Goal: Complete application form: Complete application form

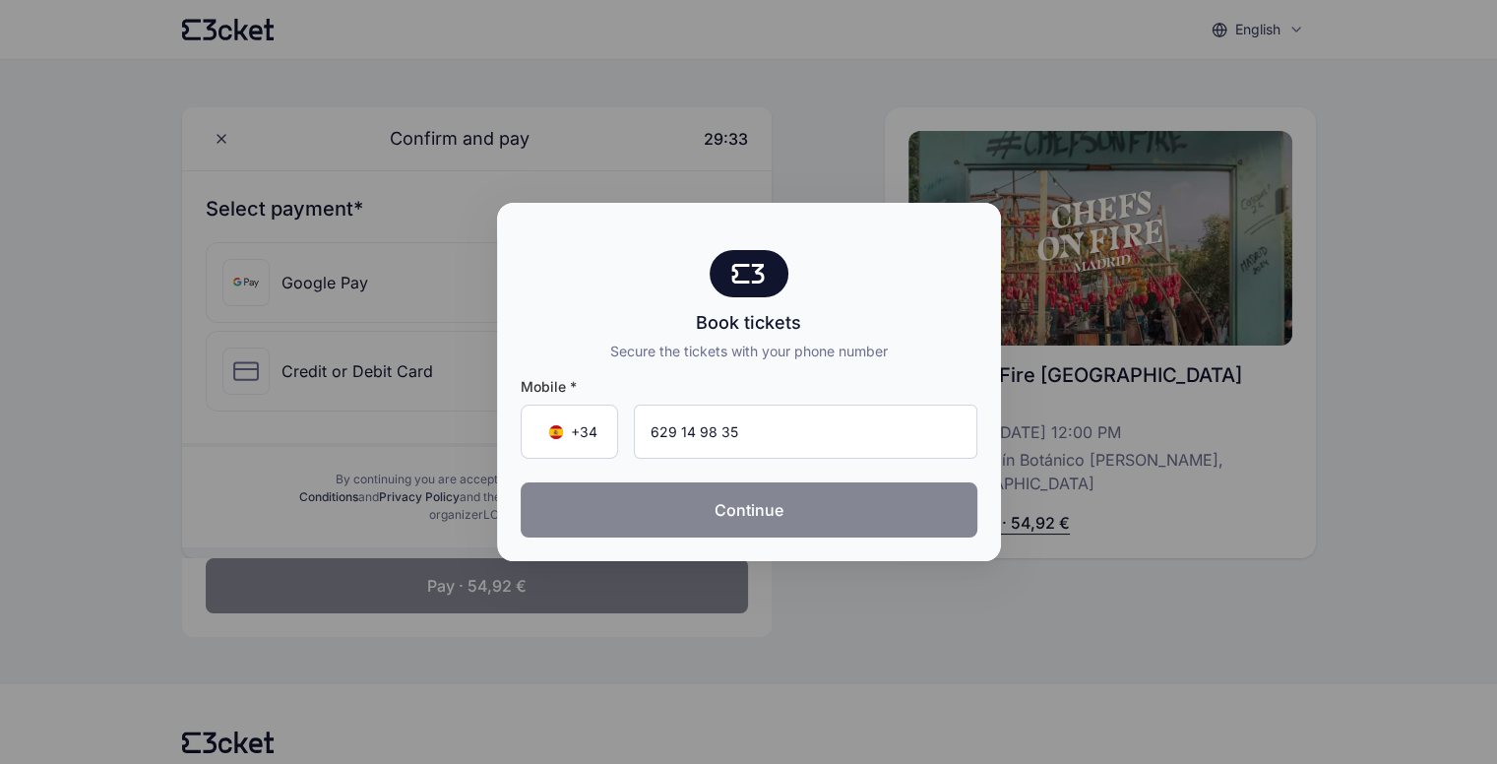
type input "629 14 98 35"
click at [777, 501] on button "Continue" at bounding box center [749, 509] width 457 height 55
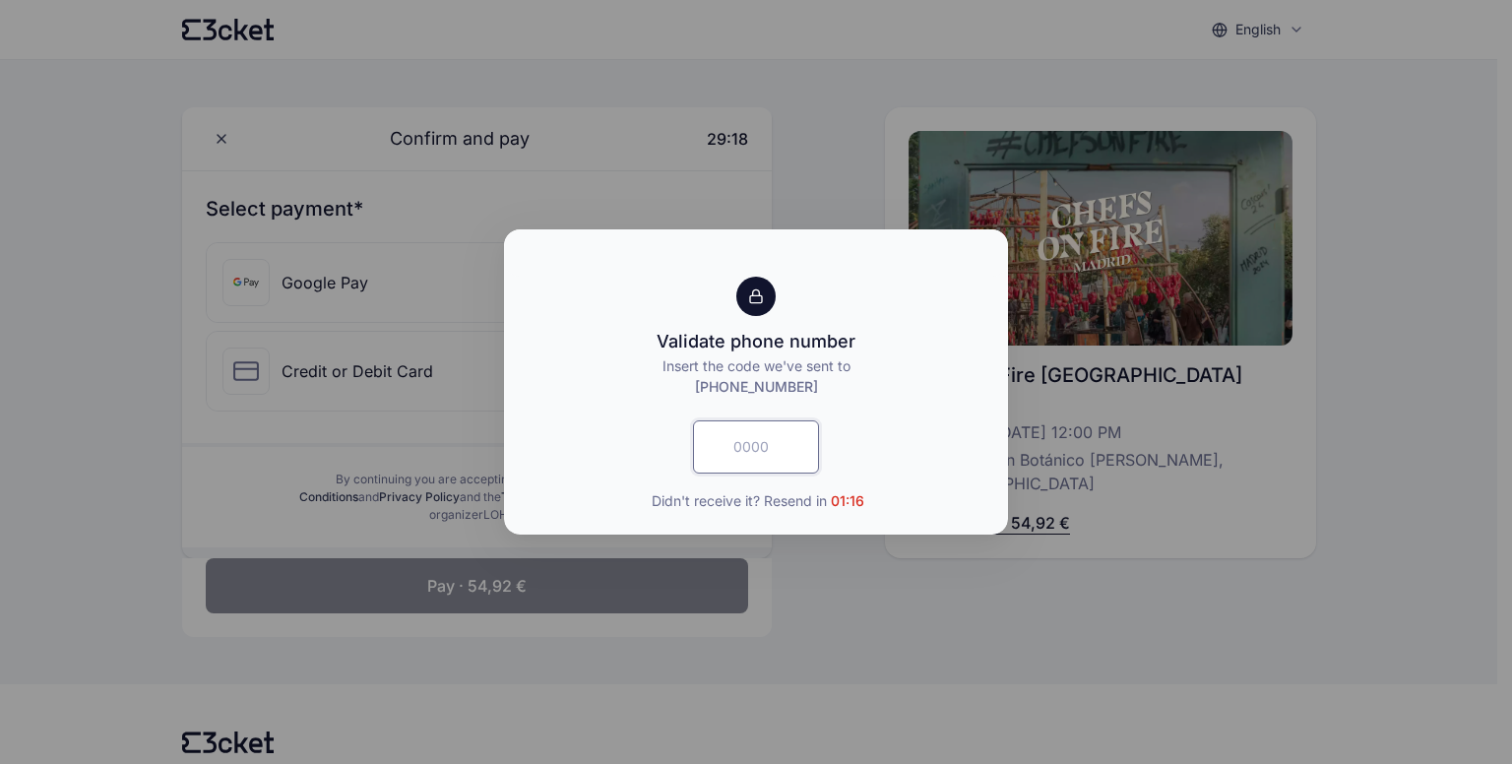
click at [736, 454] on input "text" at bounding box center [756, 446] width 126 height 53
type input "6012"
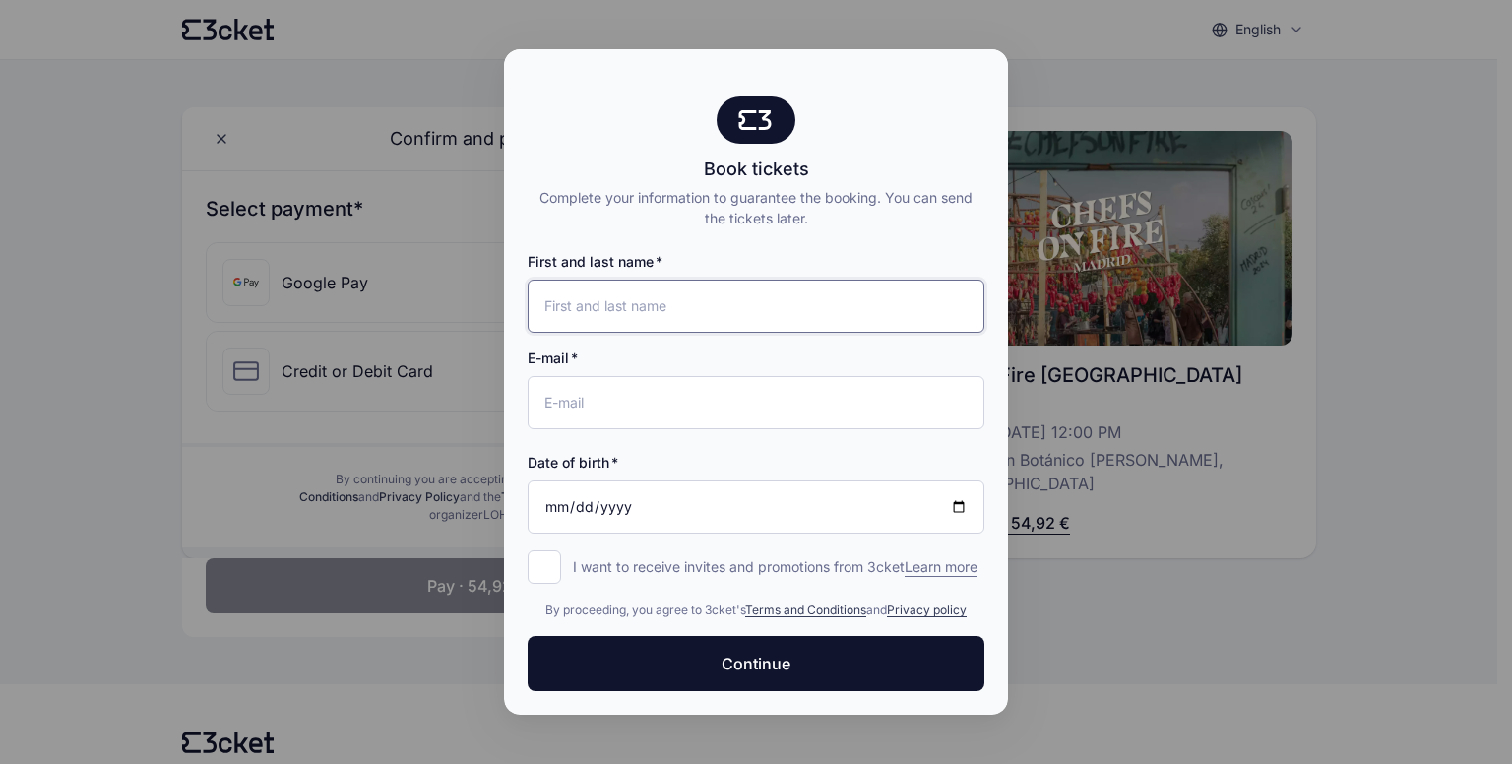
click at [598, 300] on input "First and last name" at bounding box center [756, 306] width 457 height 53
type input "Fermin Esteban Navarro"
click at [591, 409] on input "E-mail" at bounding box center [756, 402] width 457 height 53
type input "festeban68@gmail.com"
click at [552, 504] on input "Date of birth" at bounding box center [756, 506] width 457 height 53
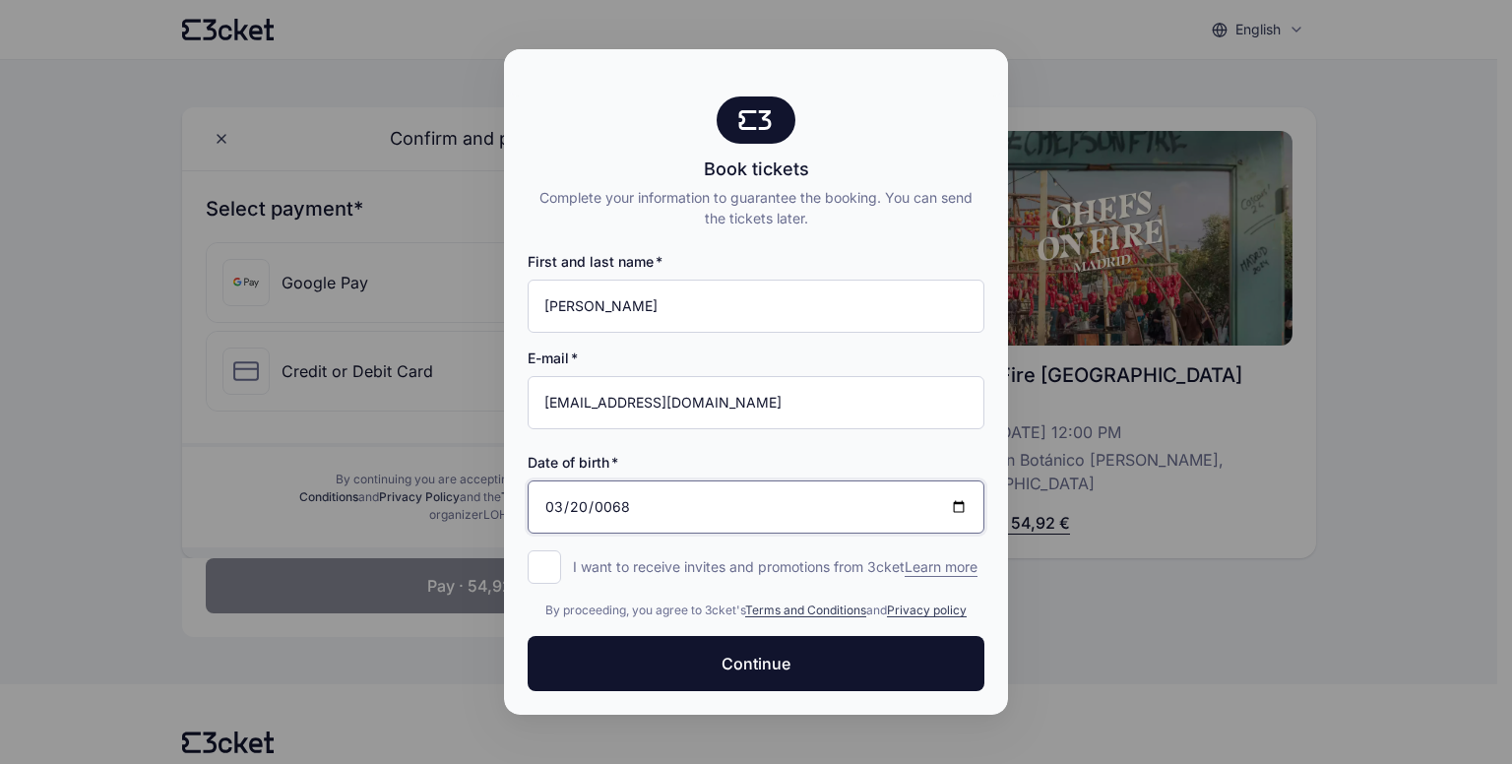
click at [625, 502] on input "0068-03-20" at bounding box center [756, 506] width 457 height 53
click at [604, 506] on input "0068-03-20" at bounding box center [756, 506] width 457 height 53
type input "1968-03-20"
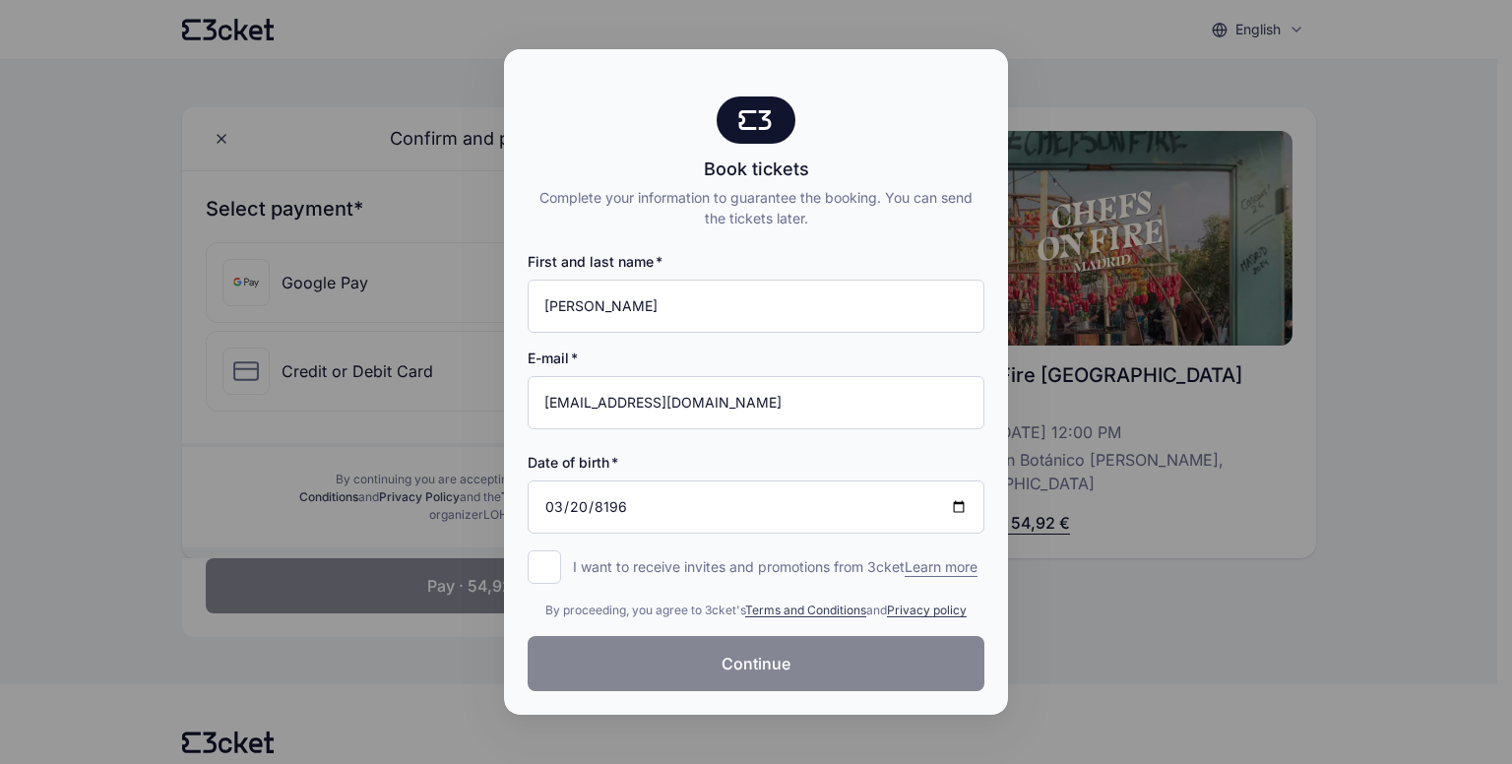
click at [723, 658] on span "Continue" at bounding box center [756, 664] width 69 height 24
click at [1511, 633] on div at bounding box center [756, 382] width 1512 height 764
click at [1377, 652] on div at bounding box center [756, 382] width 1512 height 764
click at [558, 585] on div "By proceeding, you agree to 3cket's Terms and Conditions and Privacy policy" at bounding box center [756, 606] width 457 height 59
click at [539, 562] on input "I want to receive invites and promotions from 3cket Learn more form.register.op…" at bounding box center [544, 566] width 33 height 33
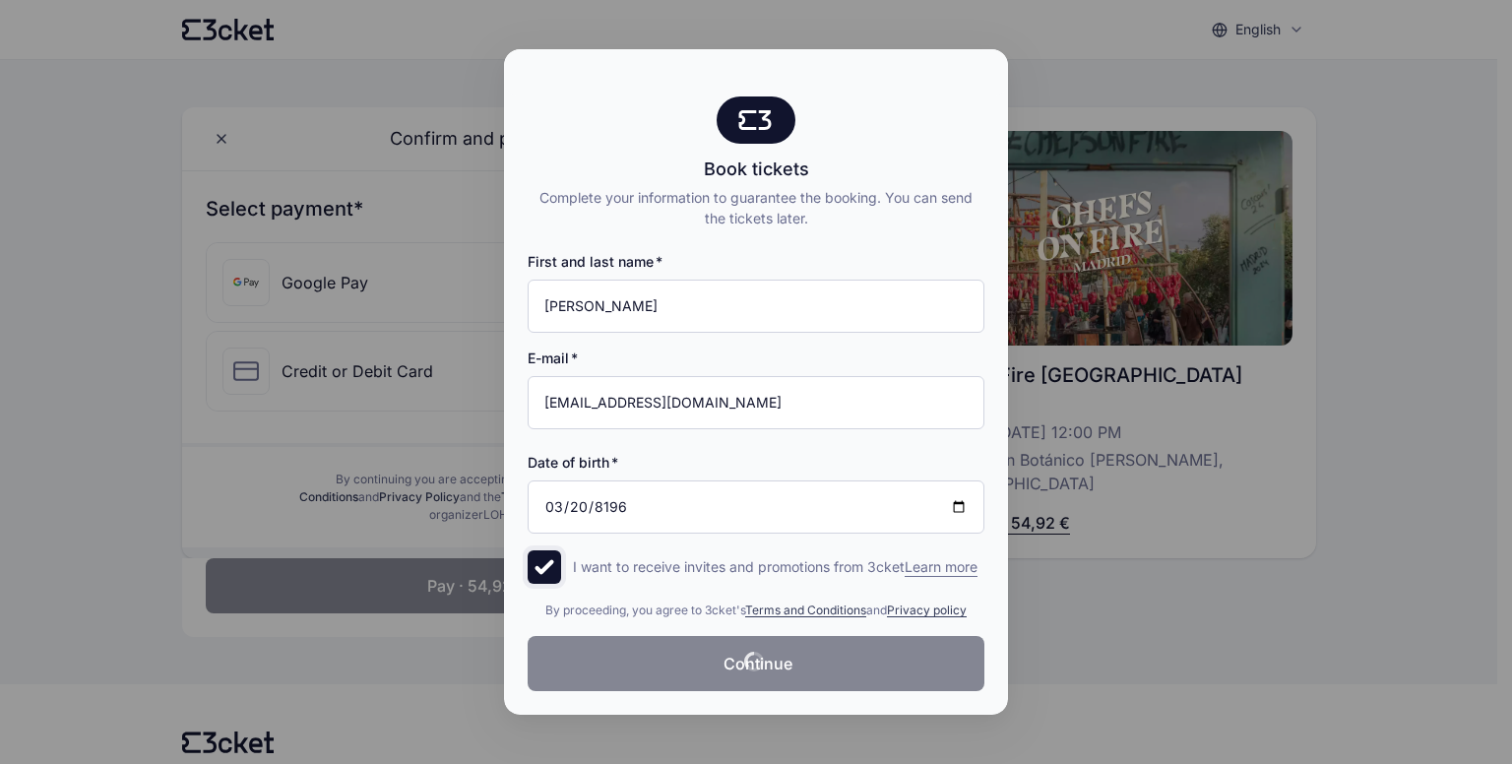
click at [546, 565] on input "I want to receive invites and promotions from 3cket Learn more form.register.op…" at bounding box center [544, 566] width 33 height 33
checkbox input "false"
click at [1125, 626] on div at bounding box center [756, 382] width 1512 height 764
click at [1502, 662] on div at bounding box center [756, 382] width 1512 height 764
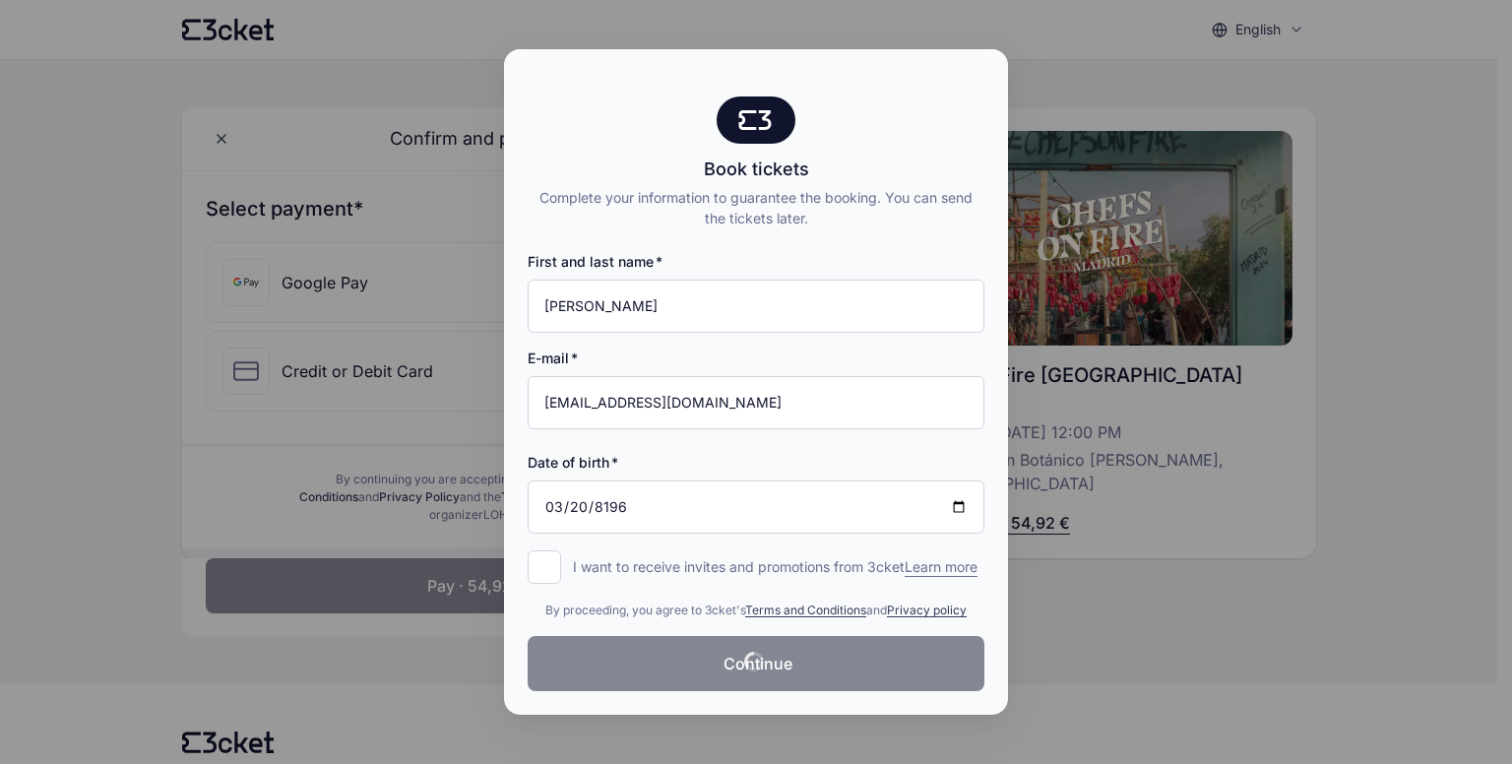
click at [1502, 662] on div at bounding box center [756, 382] width 1512 height 764
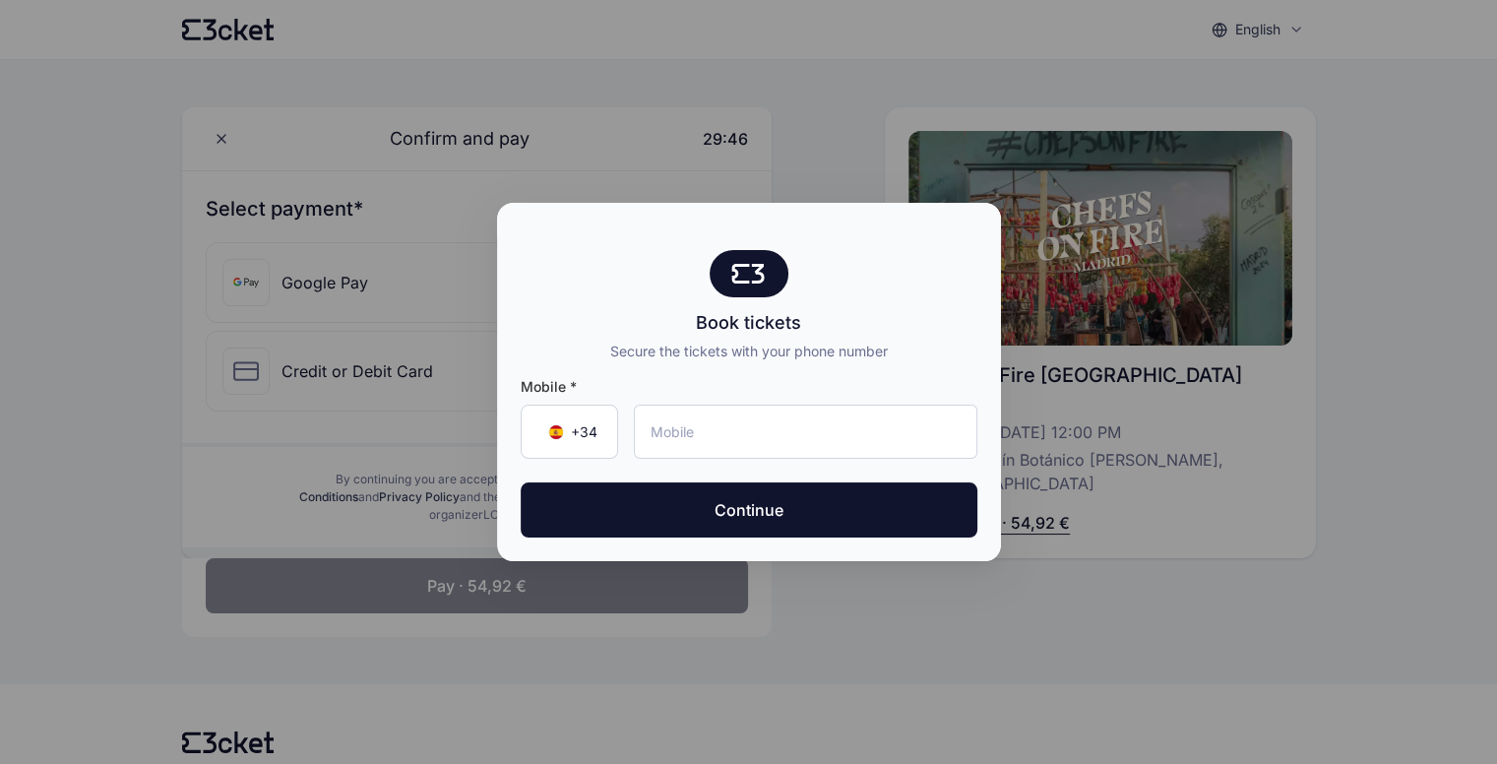
click at [886, 729] on div at bounding box center [748, 382] width 1497 height 764
click at [685, 446] on input "tel" at bounding box center [806, 432] width 344 height 54
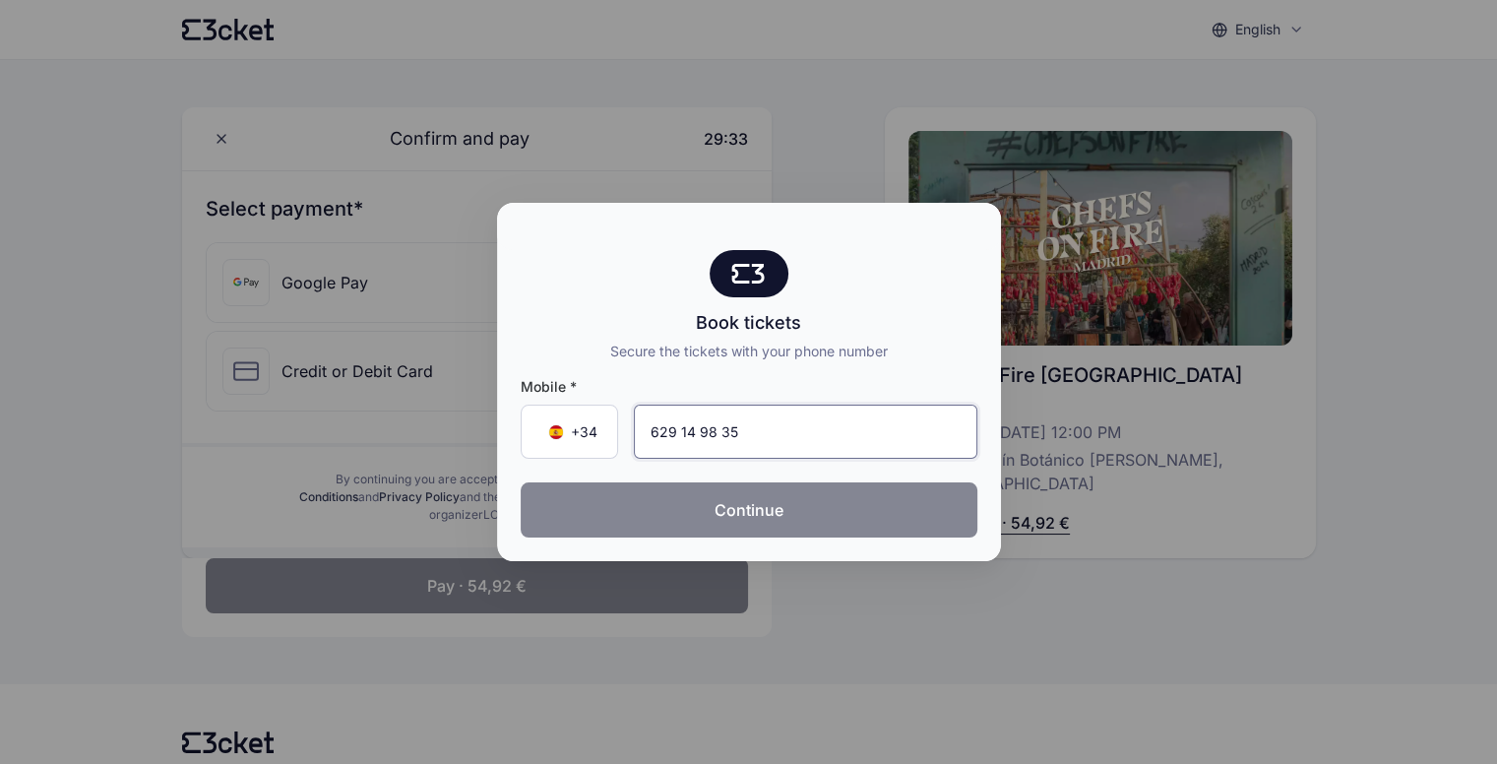
type input "629 14 98 35"
click at [761, 519] on button "Continue" at bounding box center [749, 509] width 457 height 55
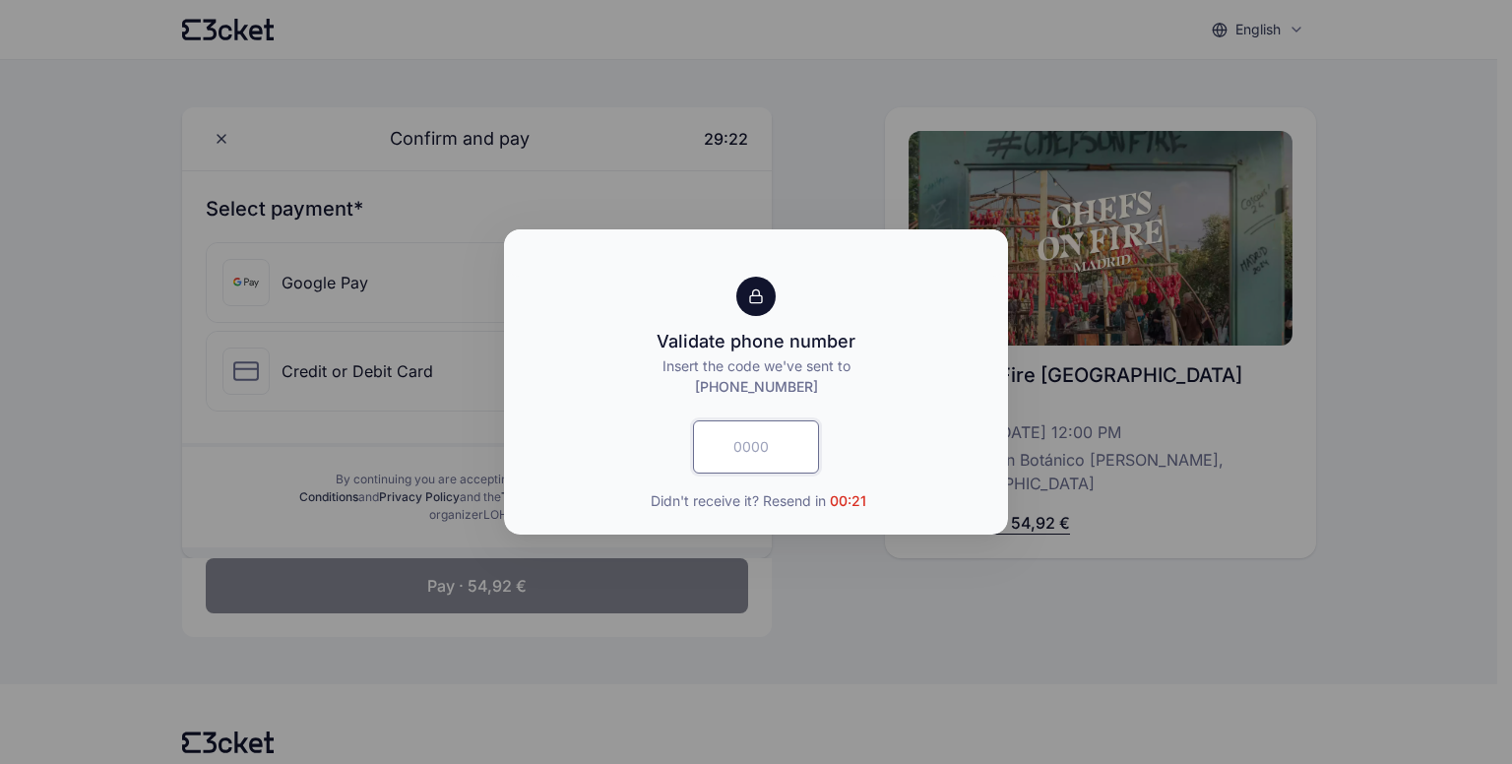
click at [733, 447] on input "text" at bounding box center [756, 446] width 126 height 53
type input "1306"
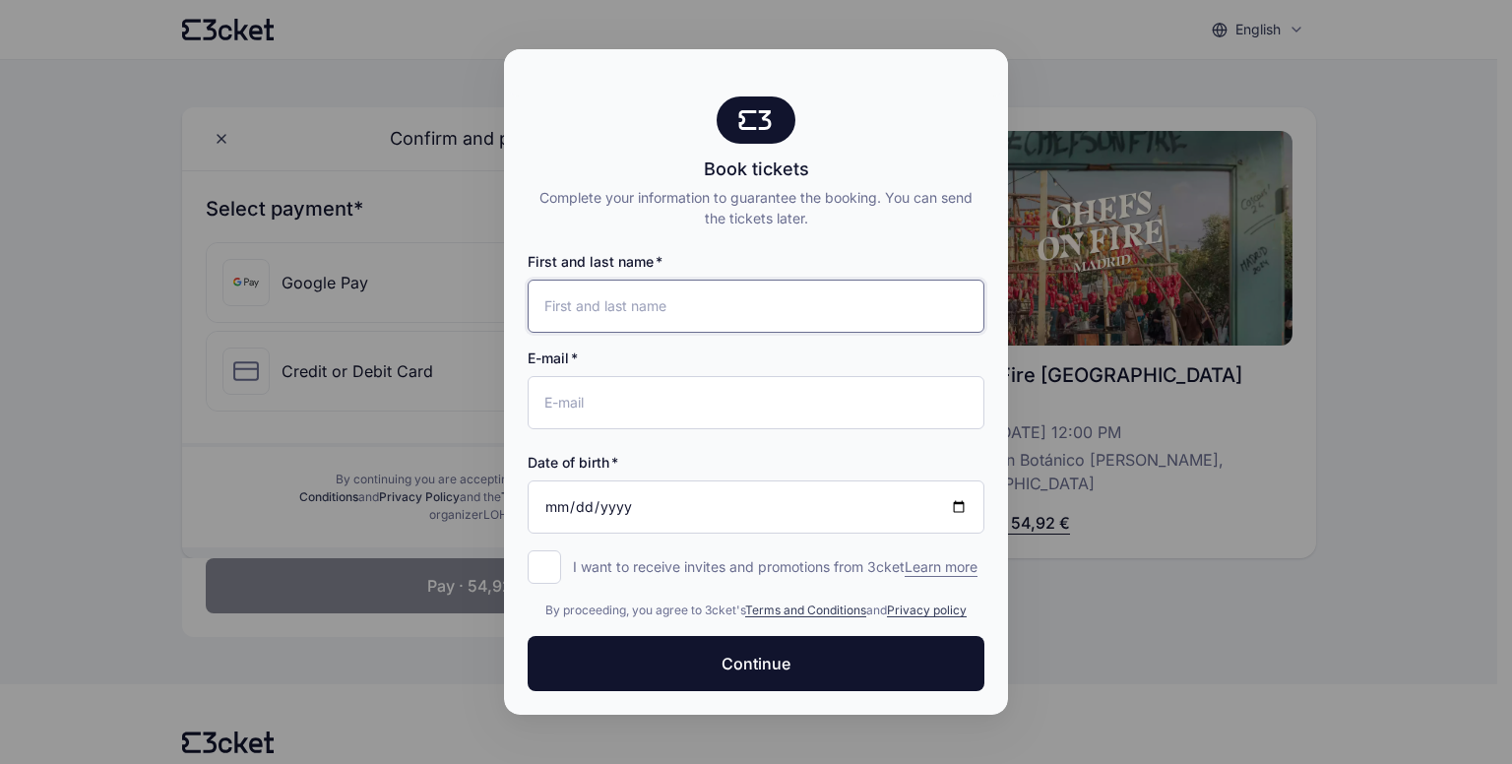
click at [607, 312] on input "First and last name" at bounding box center [756, 306] width 457 height 53
click at [623, 320] on input "FERMIN" at bounding box center [756, 306] width 457 height 53
type input "F"
click at [623, 320] on input "First and last name" at bounding box center [756, 306] width 457 height 53
type input "Fermin Esteban Navarro"
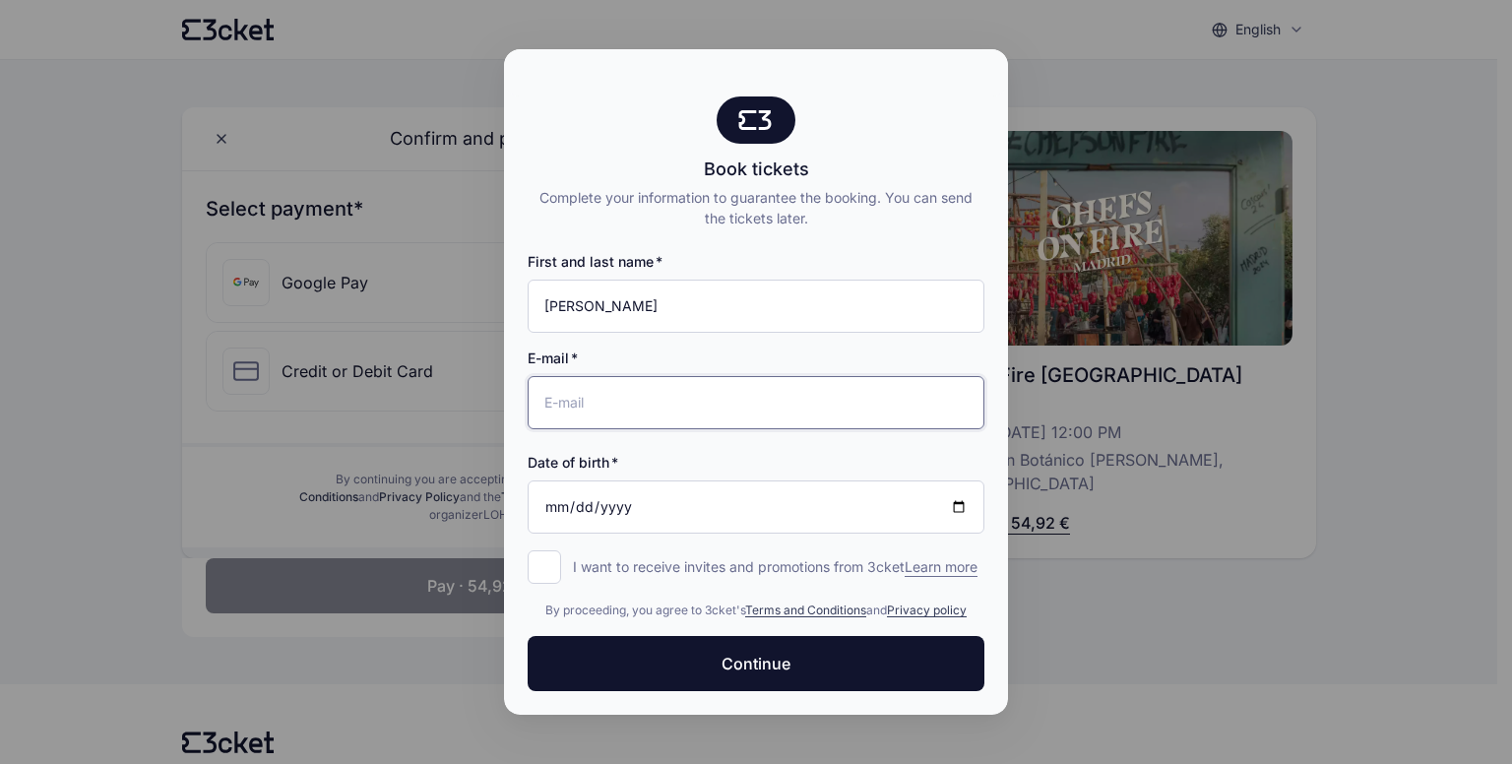
click at [581, 414] on input "E-mail" at bounding box center [756, 402] width 457 height 53
type input "festeban68@gmail.com"
click at [548, 504] on input "Date of birth" at bounding box center [756, 506] width 457 height 53
type input "1968-03-20"
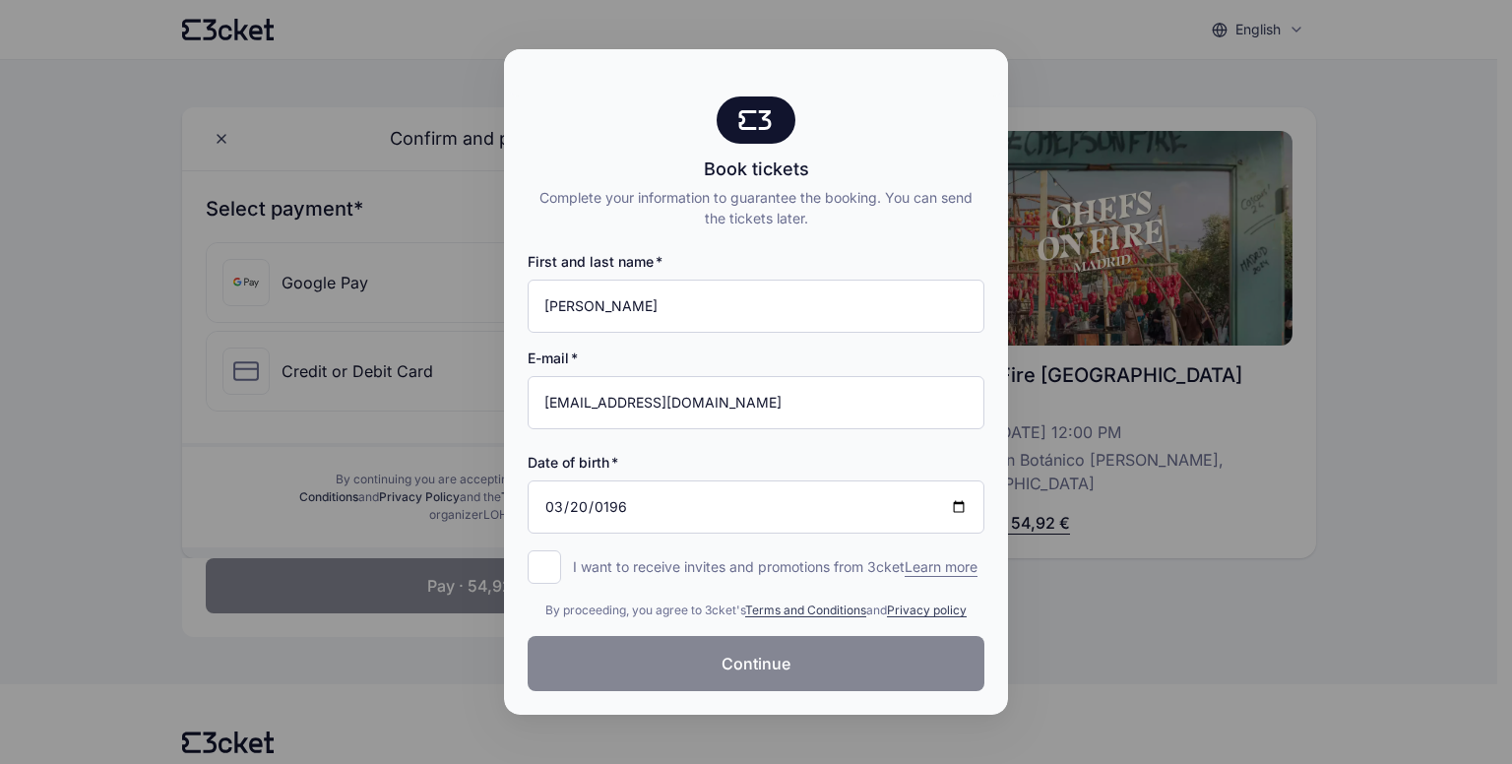
click at [775, 654] on span "Continue" at bounding box center [756, 664] width 69 height 24
click at [803, 612] on link "Terms and Conditions" at bounding box center [805, 609] width 121 height 15
click at [925, 617] on div "By proceeding, you agree to 3cket's Terms and Conditions and Privacy policy" at bounding box center [756, 610] width 457 height 20
click at [928, 611] on link "Privacy policy" at bounding box center [927, 609] width 80 height 15
click at [957, 510] on input "1968-03-20" at bounding box center [756, 506] width 457 height 53
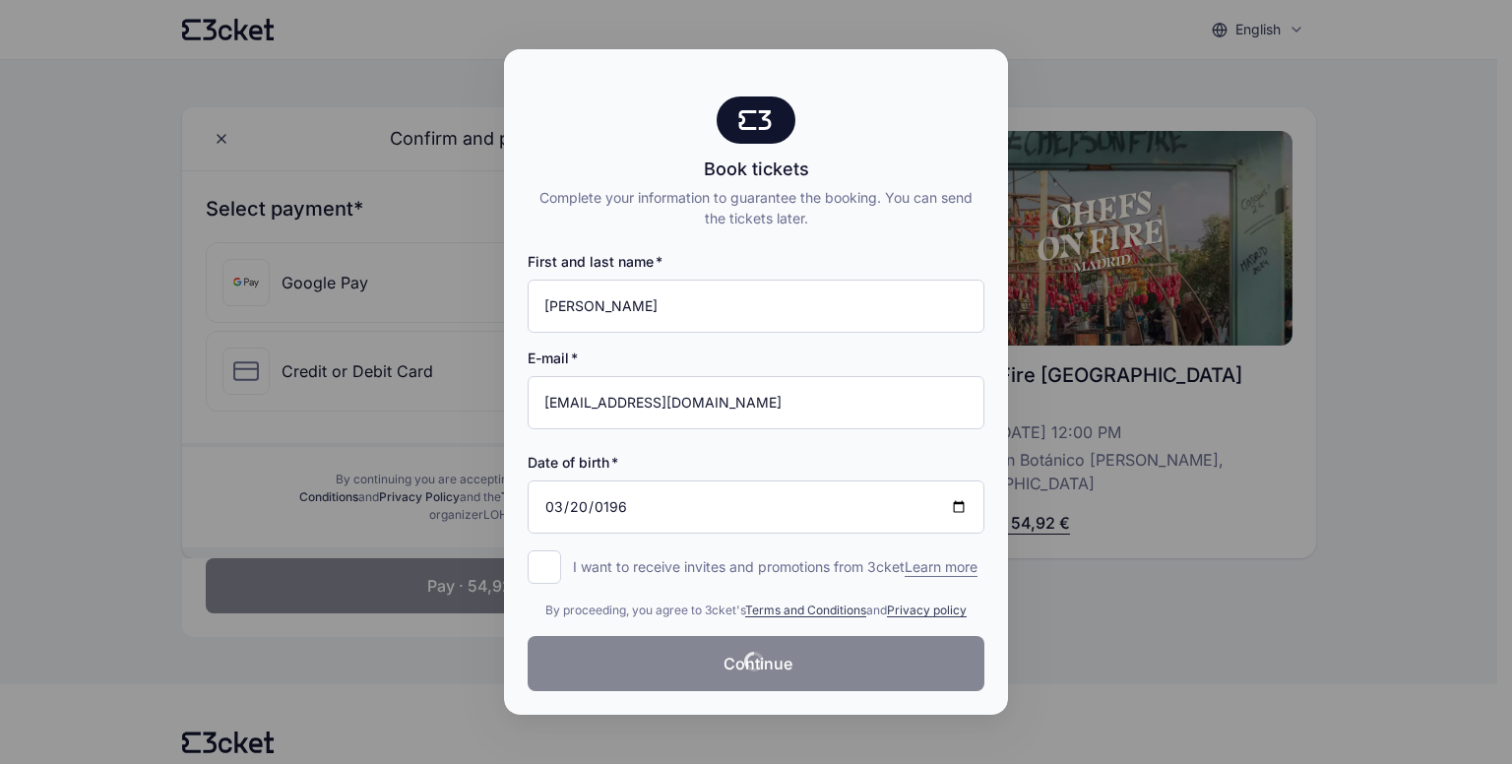
click at [1370, 646] on div at bounding box center [756, 382] width 1512 height 764
click at [339, 368] on div at bounding box center [756, 382] width 1512 height 764
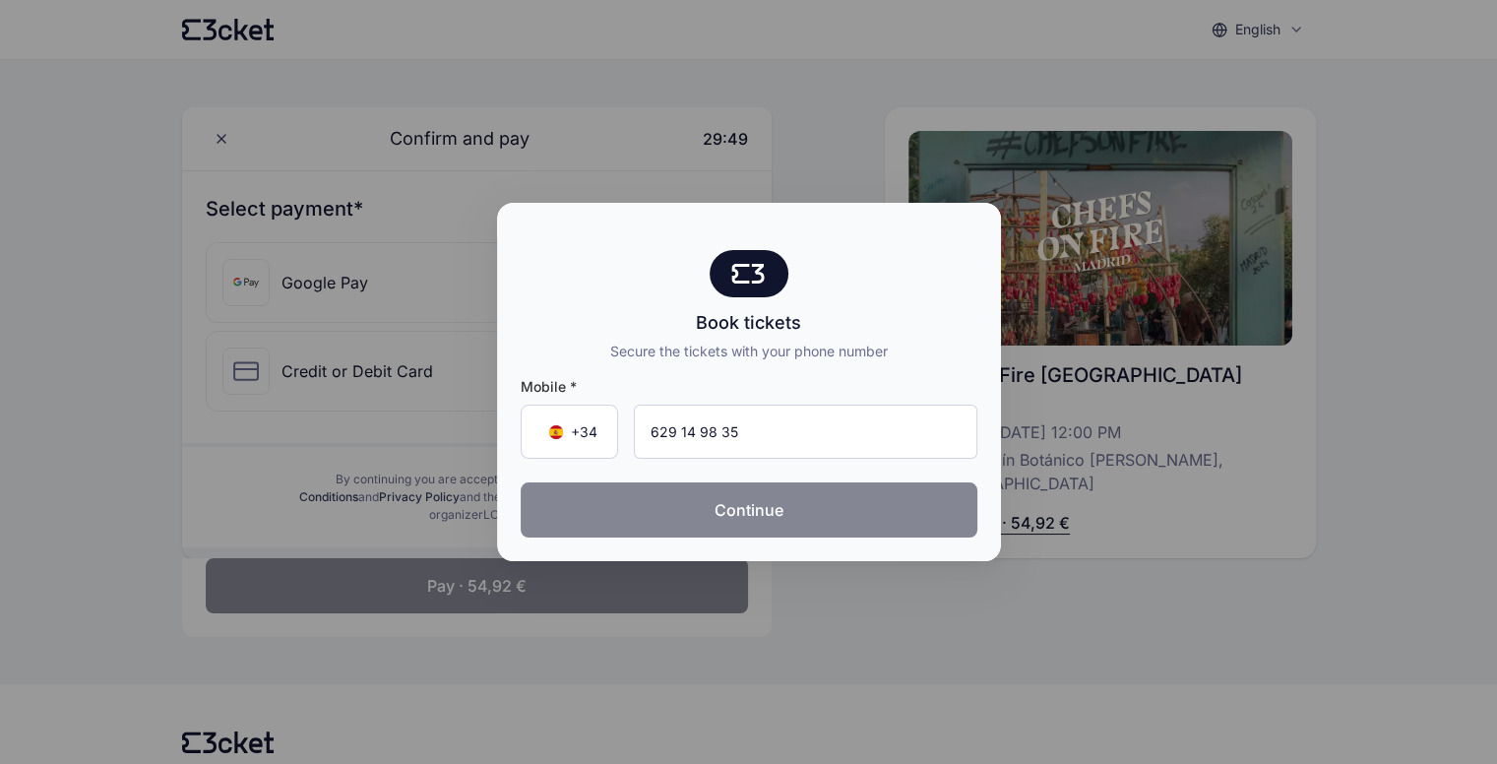
type input "629 14 98 35"
click at [697, 518] on button "Continue" at bounding box center [749, 509] width 457 height 55
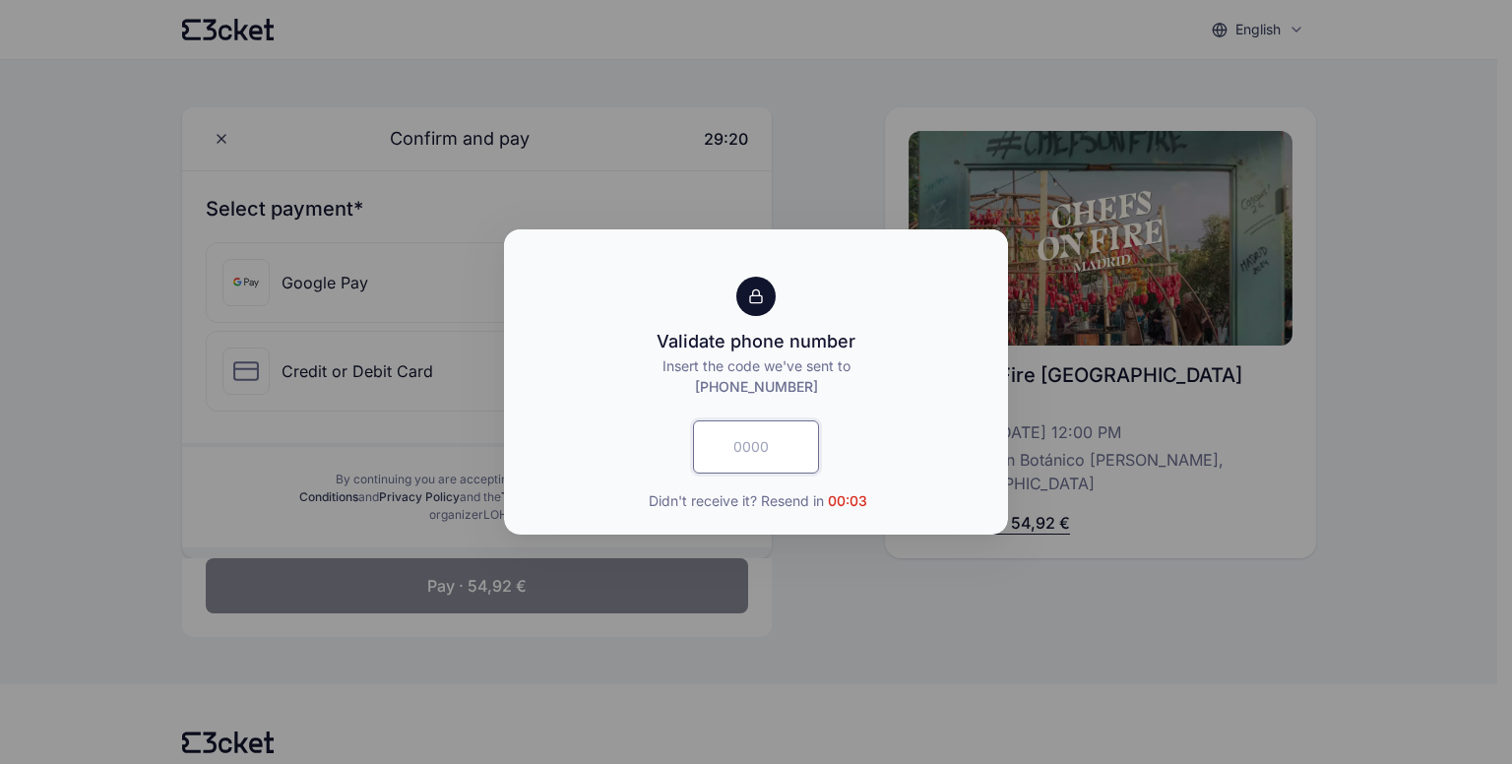
click at [731, 458] on input "text" at bounding box center [756, 446] width 126 height 53
type input "591"
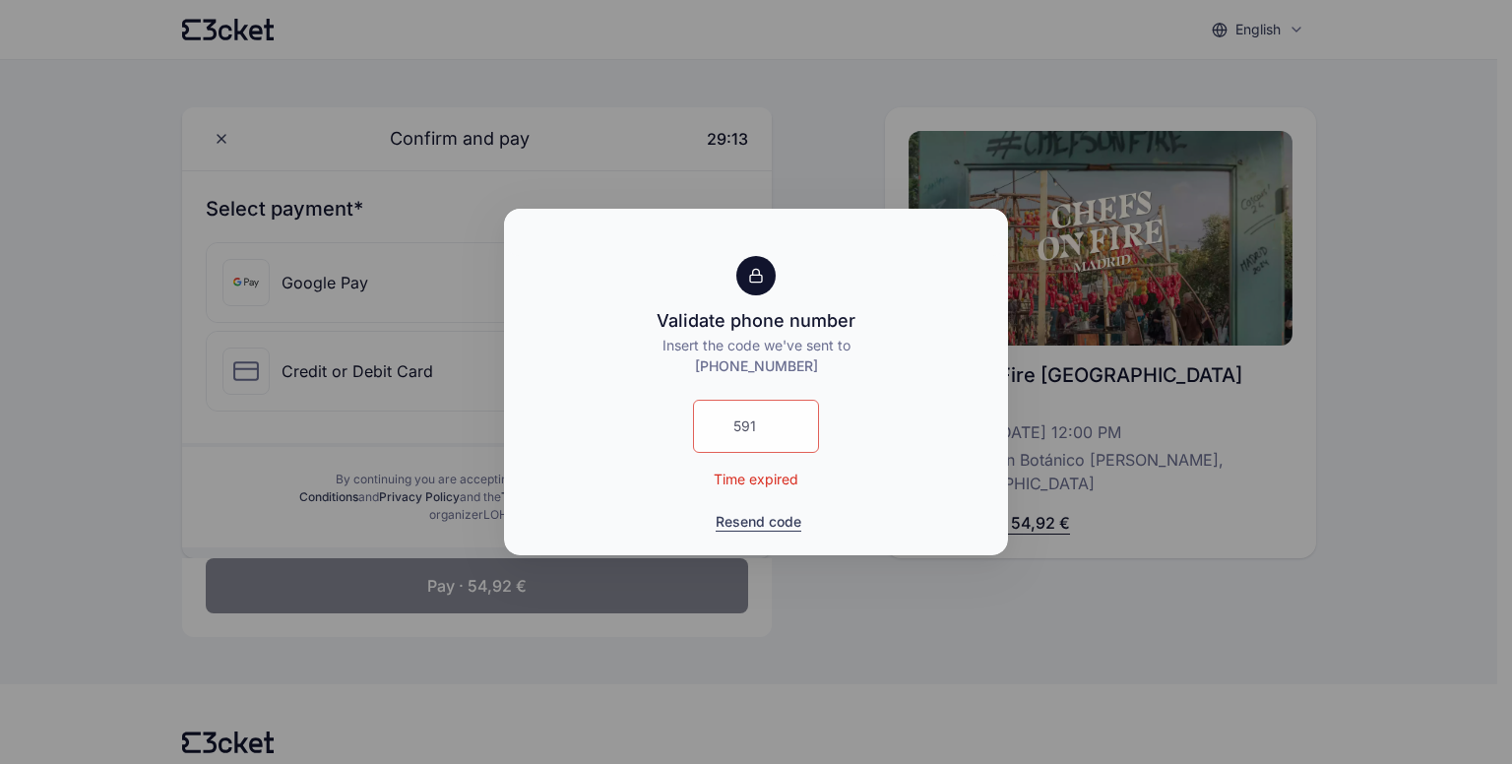
click at [760, 520] on button "Resend code" at bounding box center [759, 522] width 86 height 20
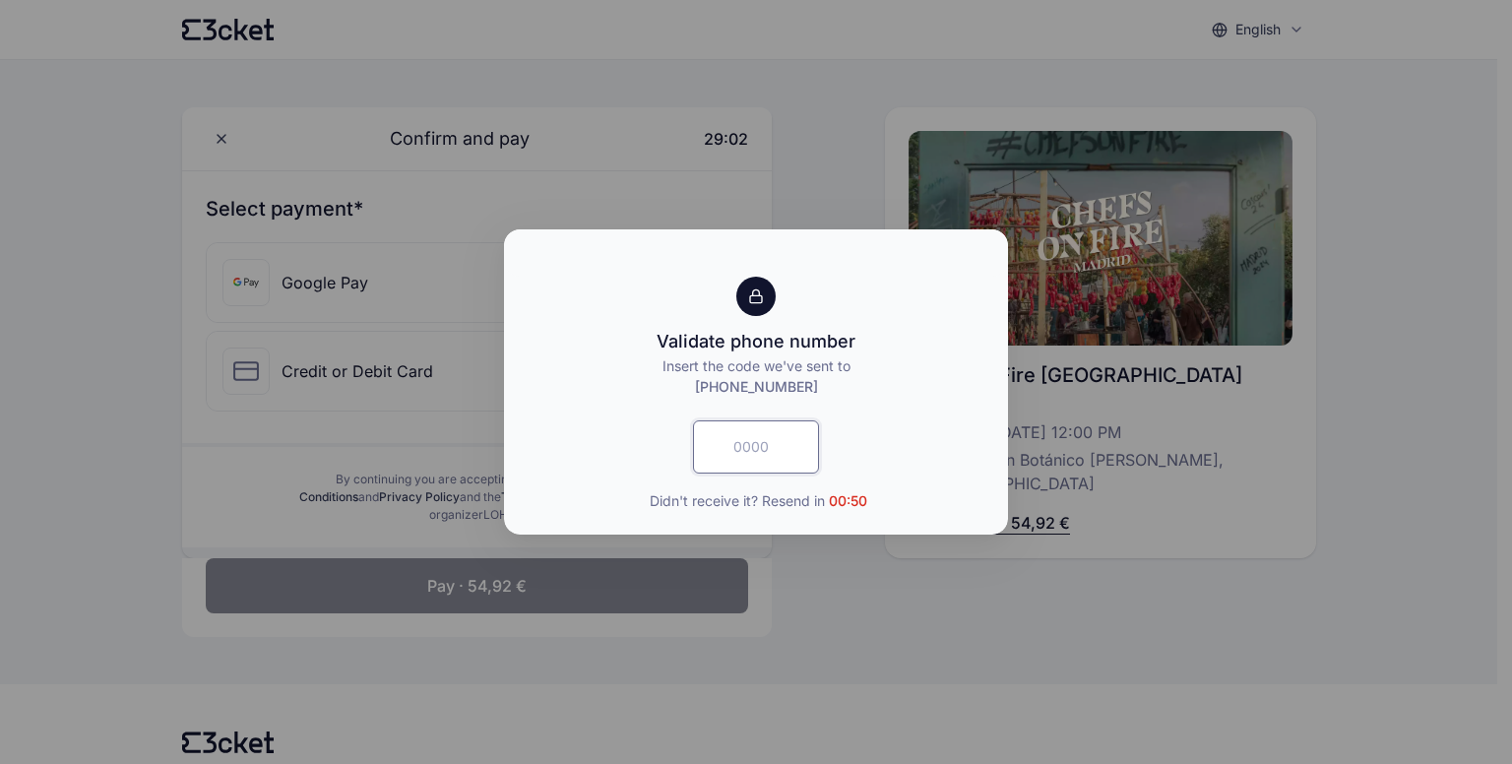
click at [748, 442] on input "text" at bounding box center [756, 446] width 126 height 53
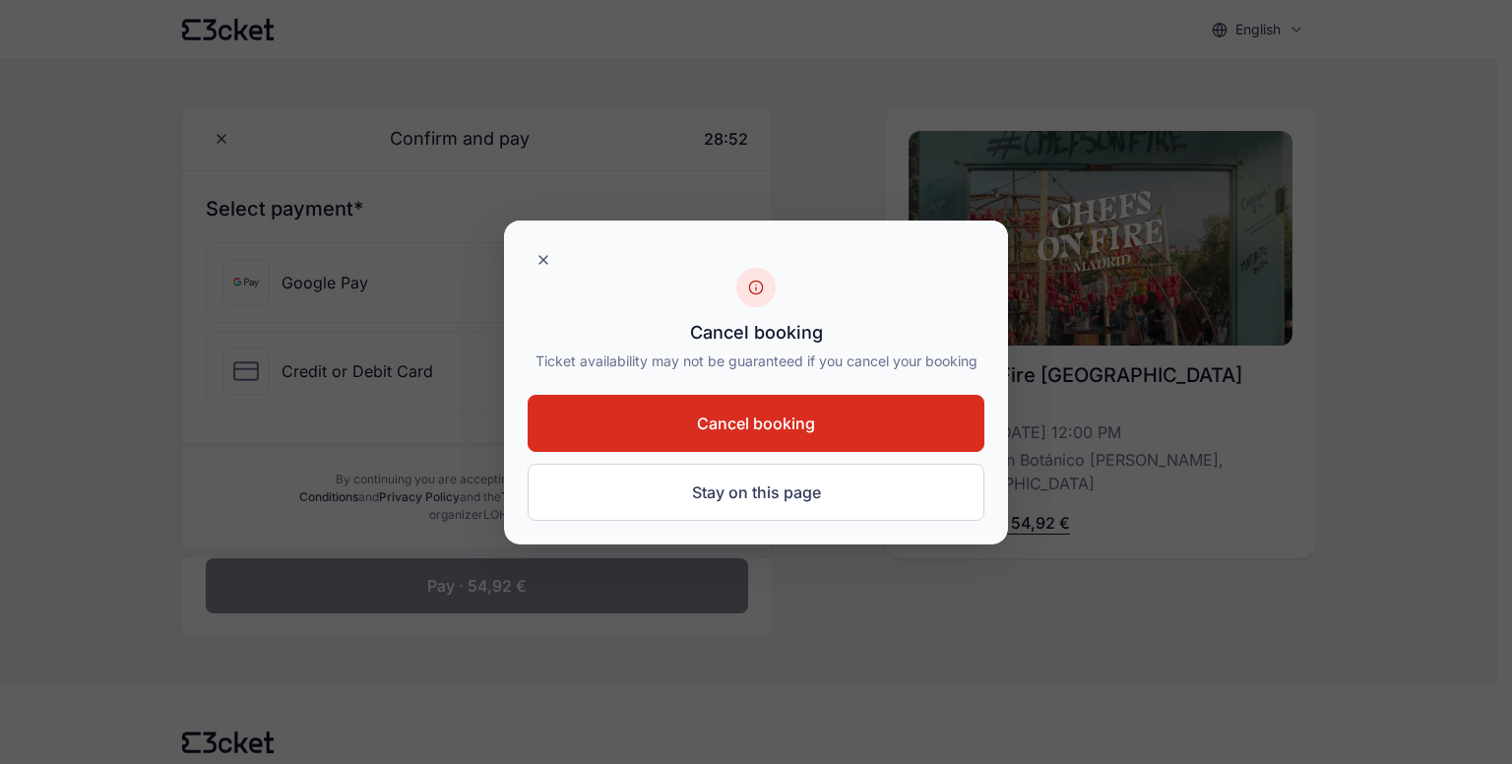
click at [714, 429] on span "Cancel booking" at bounding box center [756, 423] width 118 height 24
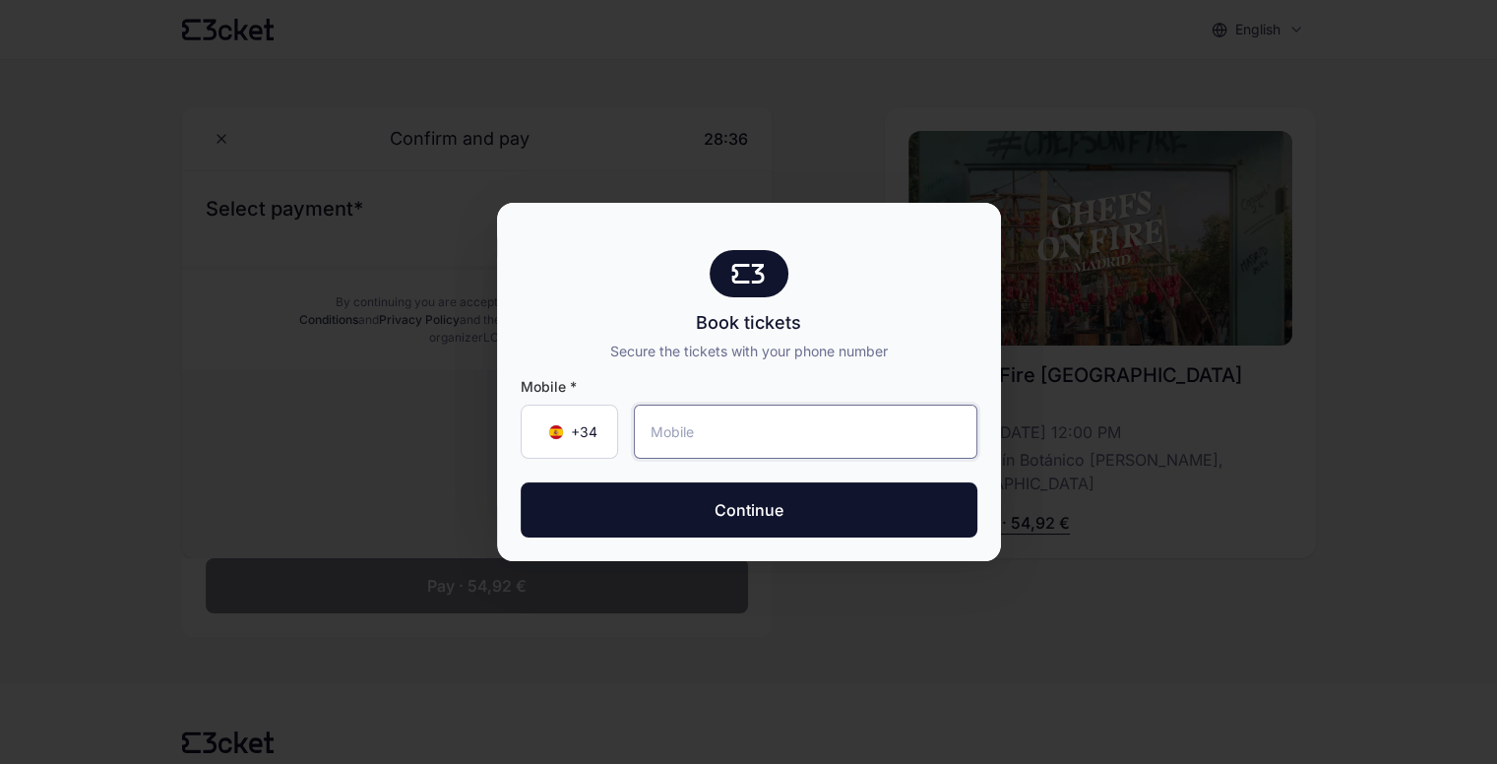
click at [693, 439] on input "tel" at bounding box center [806, 432] width 344 height 54
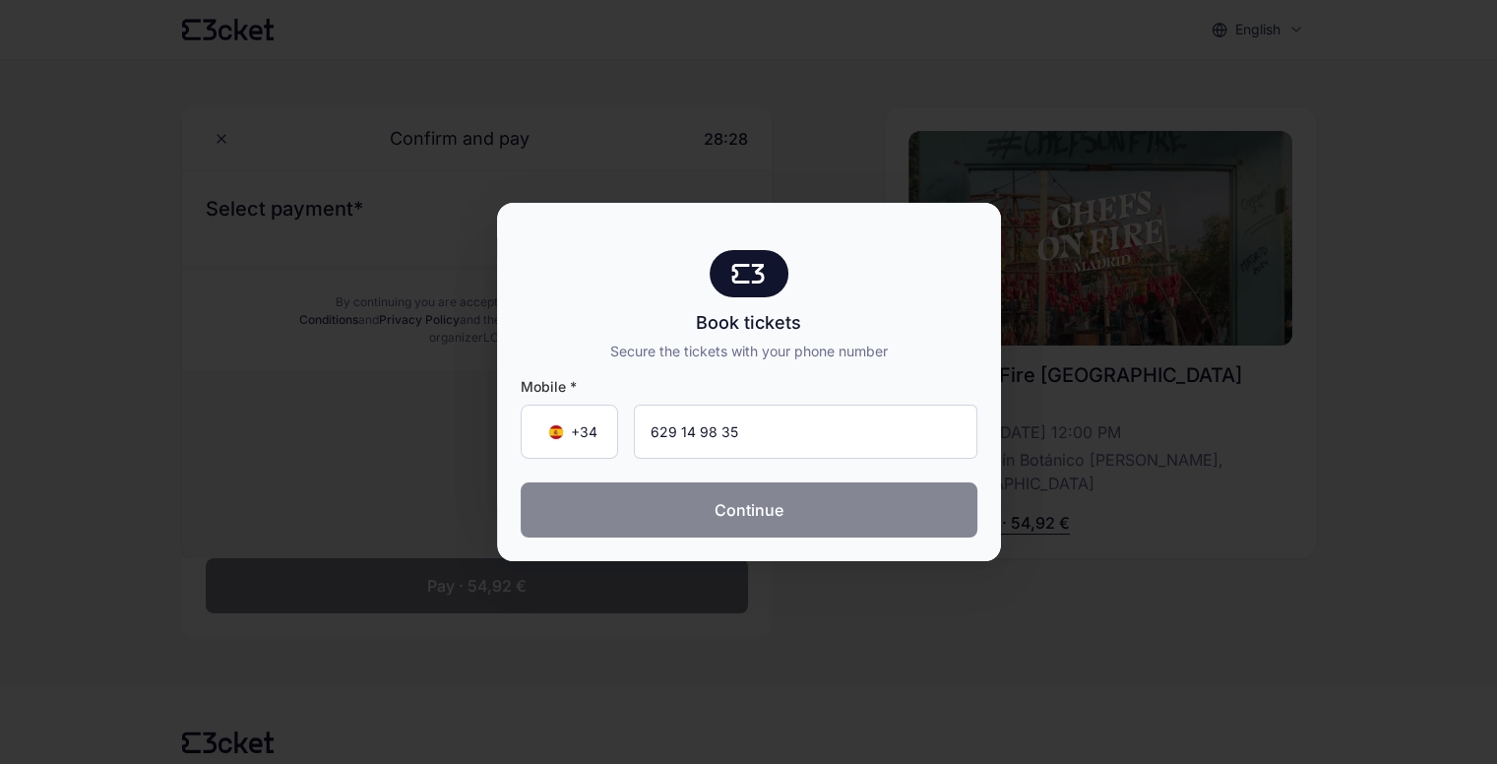
type input "629 14 98 35"
click at [736, 506] on button "Continue" at bounding box center [749, 509] width 457 height 55
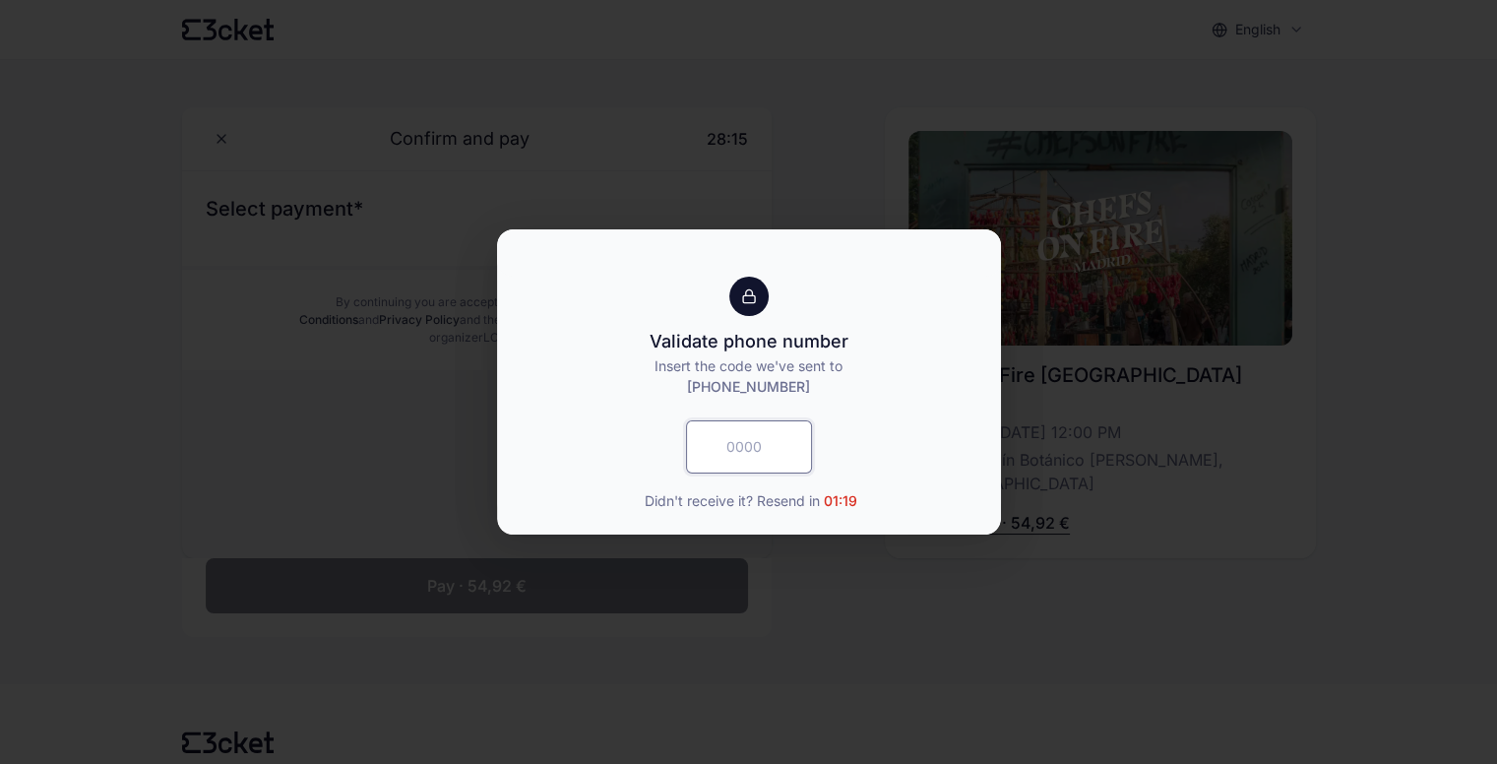
click at [724, 447] on input "text" at bounding box center [749, 446] width 126 height 53
type input "1893"
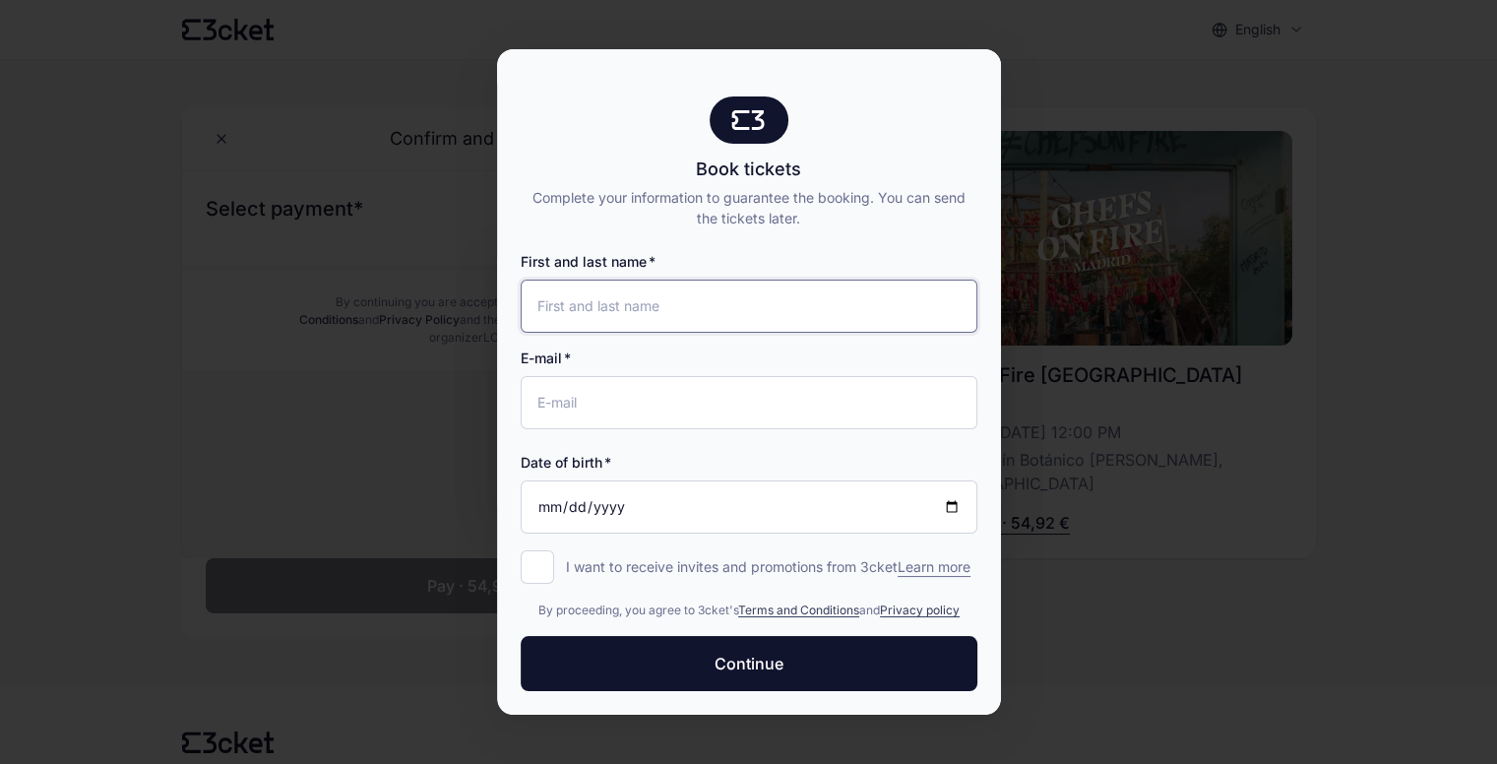
click at [567, 325] on input "First and last name" at bounding box center [749, 306] width 457 height 53
type input "[PERSON_NAME]"
click at [631, 401] on input "E-mail" at bounding box center [749, 402] width 457 height 53
type input "festeban68@gmail.com"
click at [543, 500] on input "Date of birth" at bounding box center [749, 506] width 457 height 53
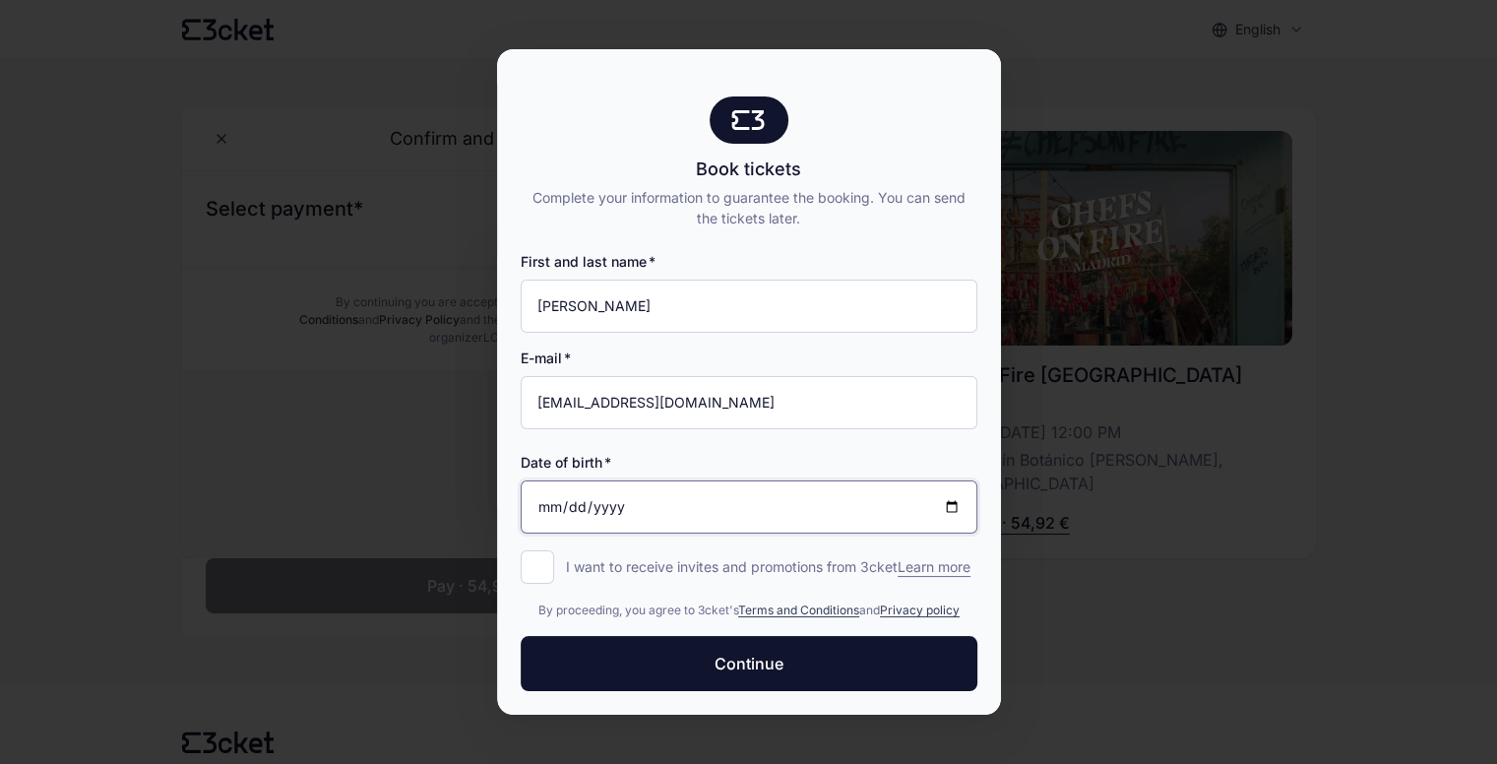
click at [958, 509] on input "Date of birth" at bounding box center [749, 506] width 457 height 53
type input "1968-03-20"
click at [547, 559] on input "I want to receive invites and promotions from 3cket Learn more form.register.op…" at bounding box center [537, 566] width 33 height 33
checkbox input "true"
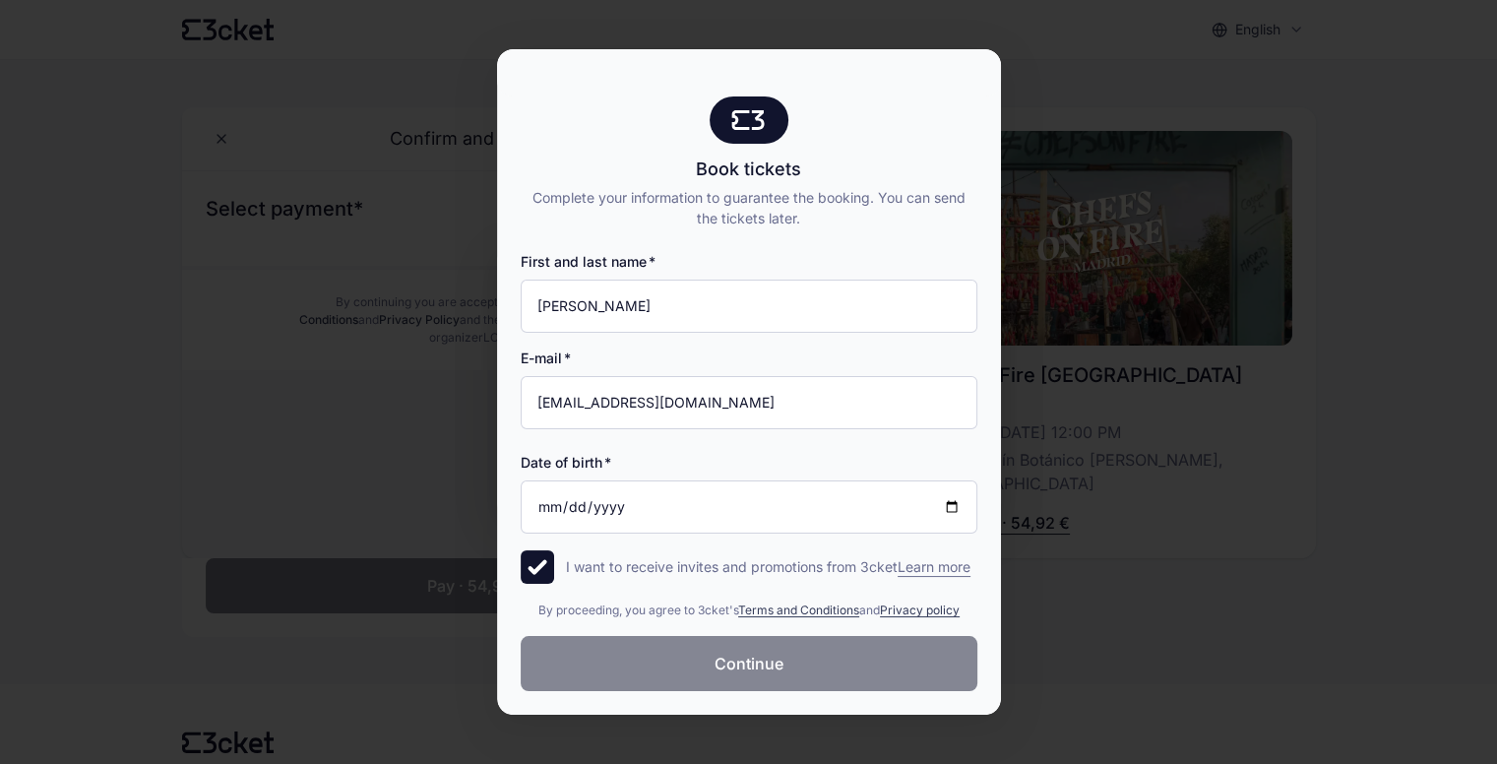
click at [739, 659] on span "Continue" at bounding box center [749, 664] width 69 height 24
click at [1154, 442] on div at bounding box center [748, 382] width 1497 height 764
